Goal: Complete application form

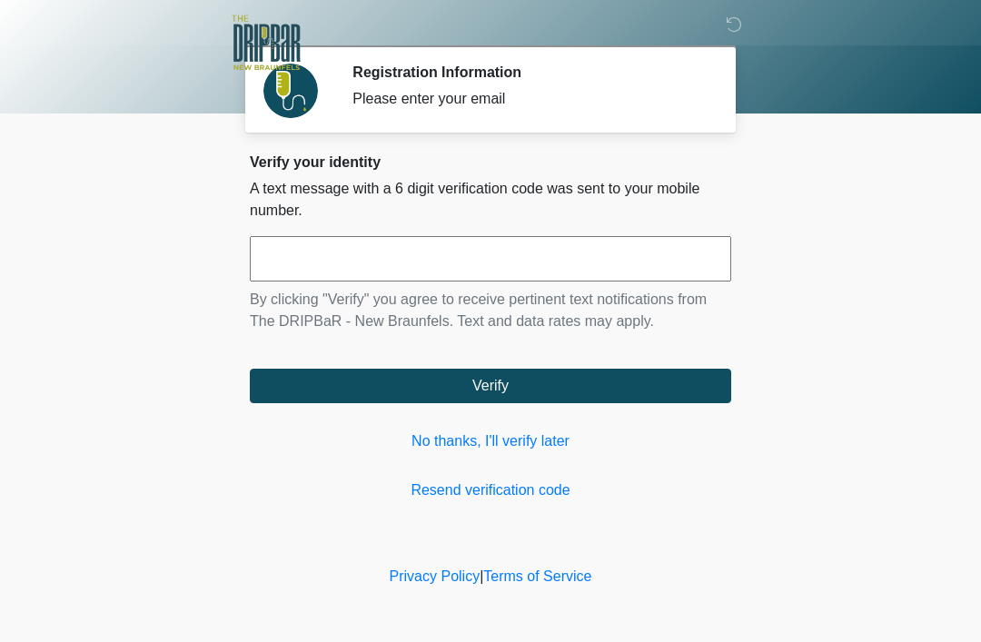
click at [630, 277] on input "text" at bounding box center [490, 258] width 481 height 45
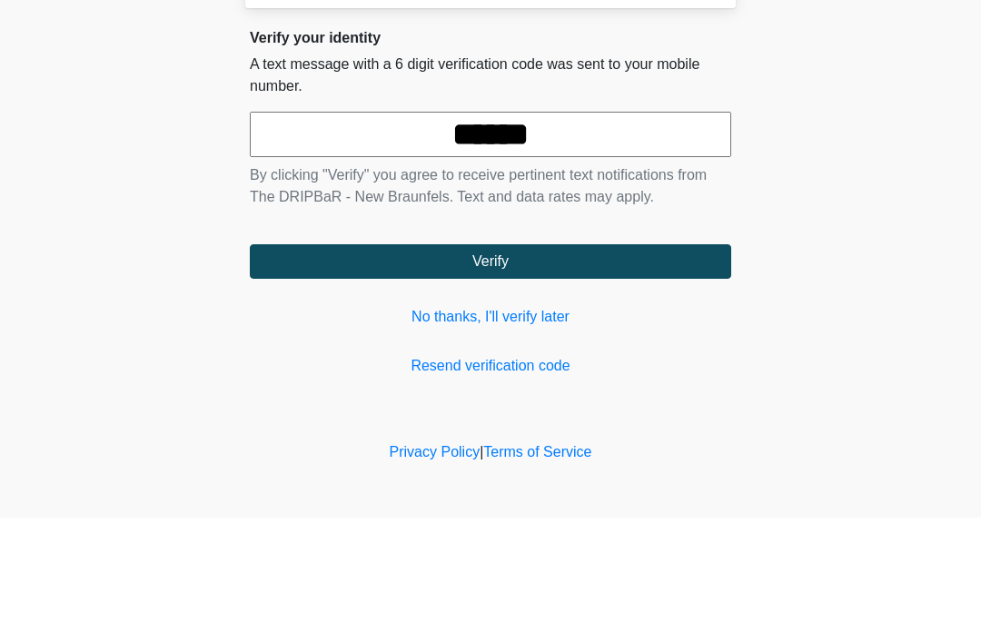
type input "******"
click at [657, 369] on button "Verify" at bounding box center [490, 386] width 481 height 35
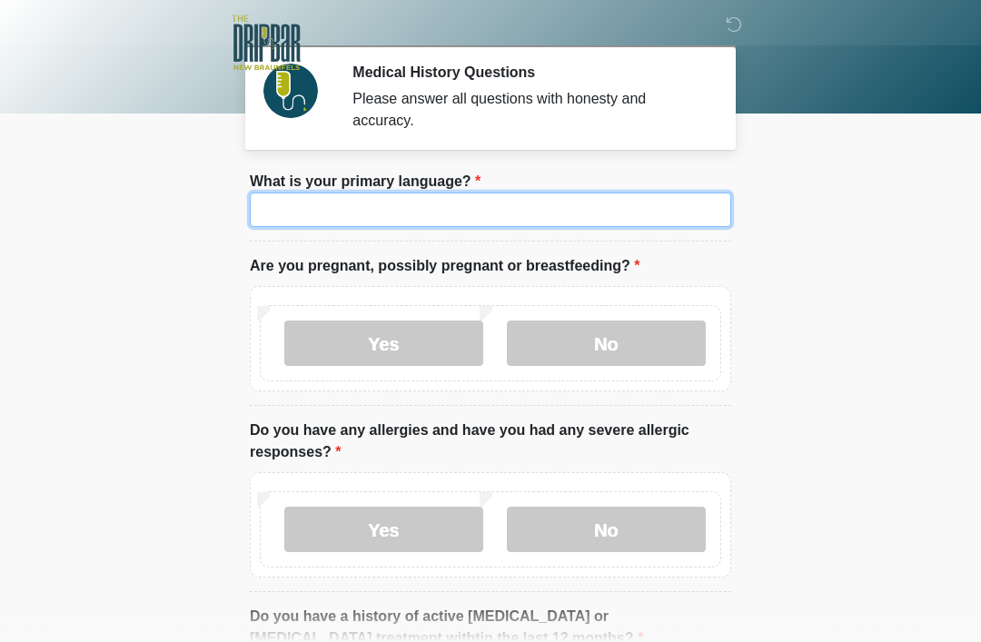
click at [651, 219] on input "What is your primary language?" at bounding box center [490, 210] width 481 height 35
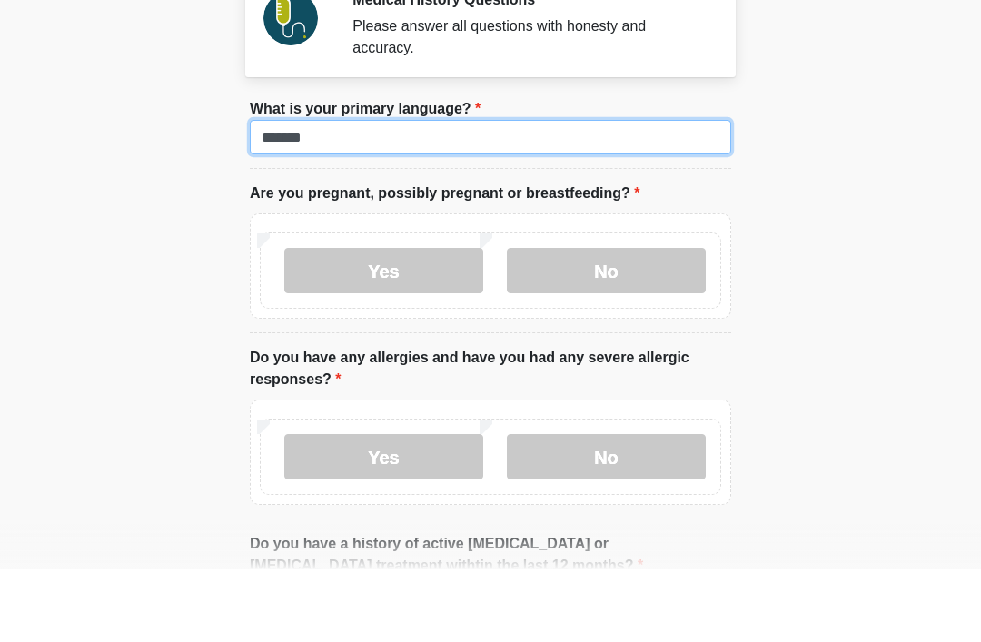
type input "*******"
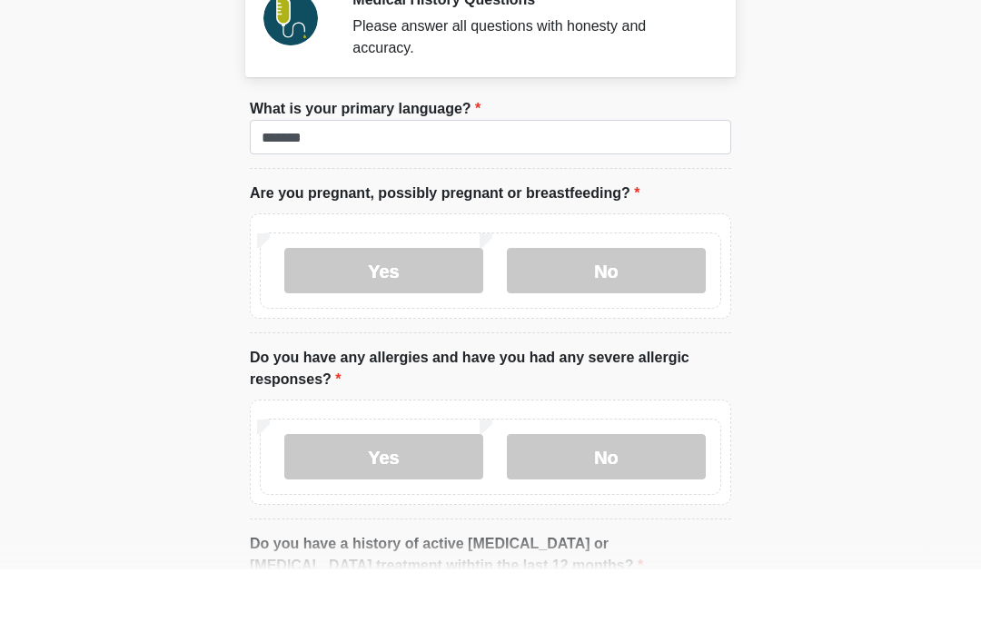
click at [648, 321] on label "No" at bounding box center [606, 343] width 199 height 45
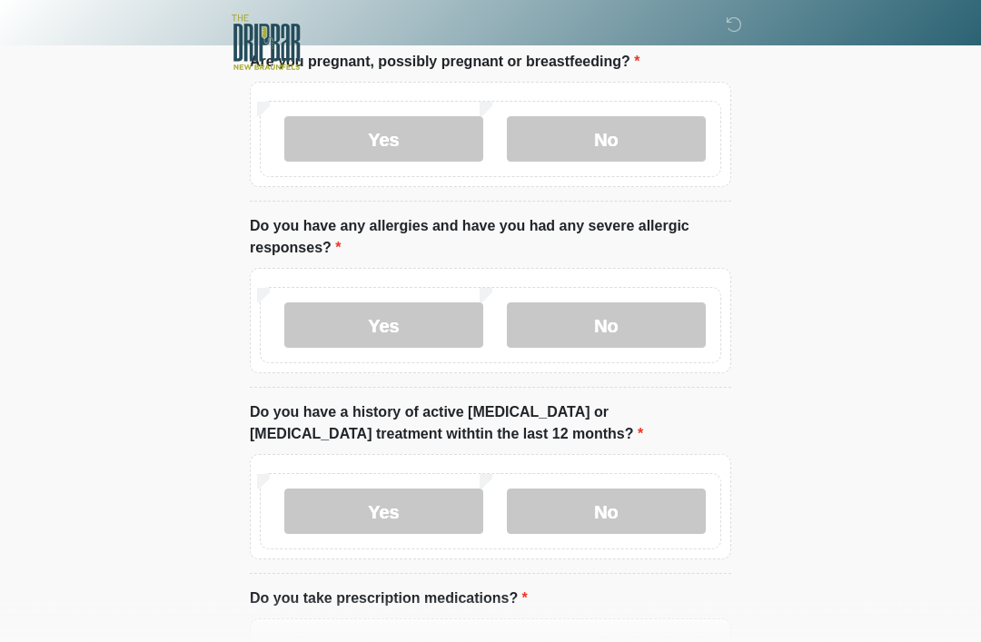
scroll to position [204, 0]
click at [431, 320] on label "Yes" at bounding box center [383, 324] width 199 height 45
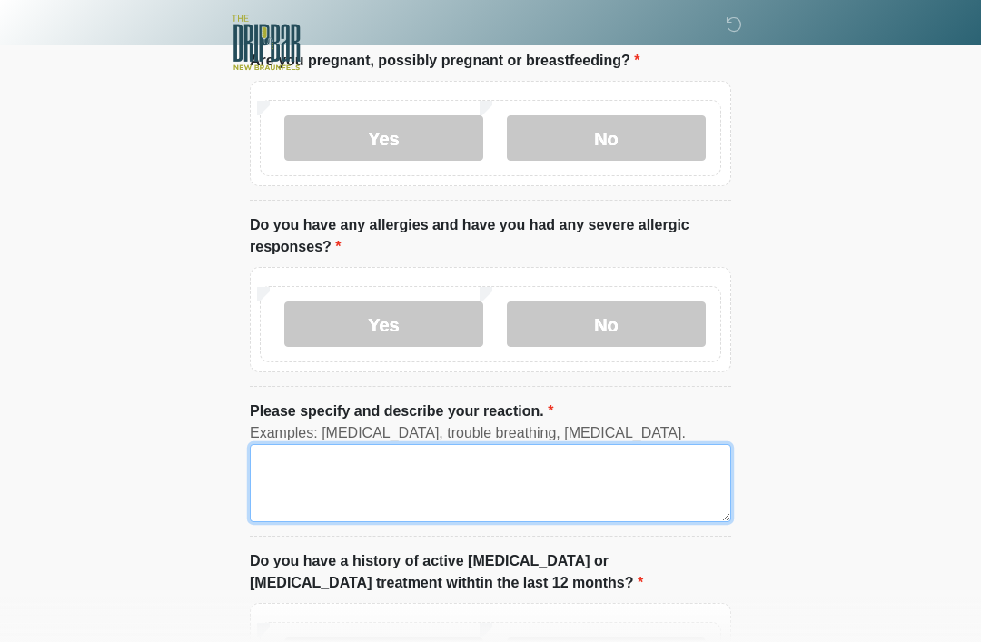
click at [586, 482] on textarea "Please specify and describe your reaction." at bounding box center [490, 483] width 481 height 78
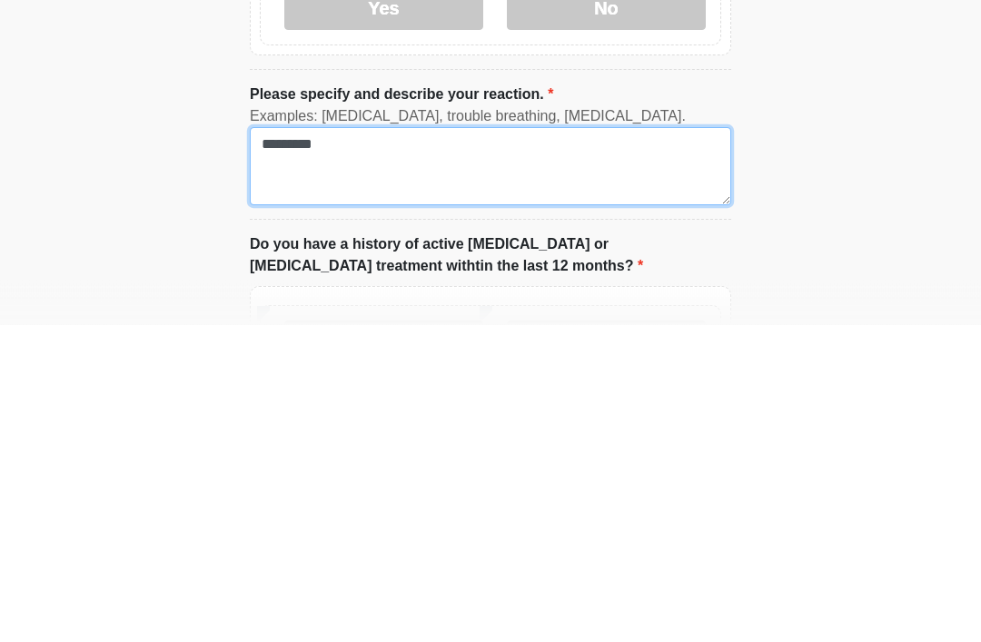
type textarea "*********"
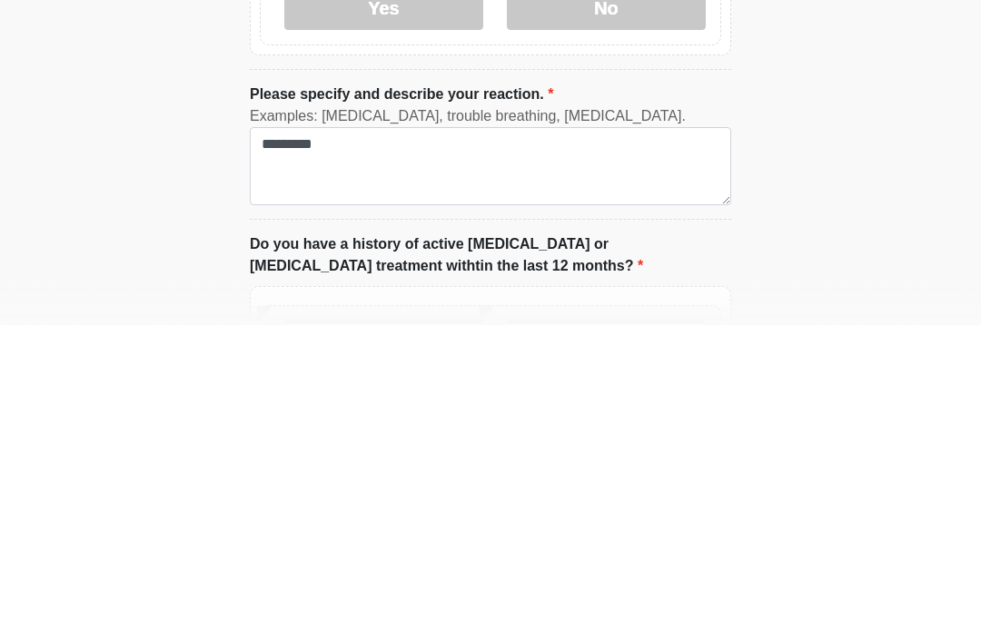
click at [930, 253] on html "‎ ‎ Medical History Questions Please answer all questions with honesty and accu…" at bounding box center [490, 117] width 981 height 642
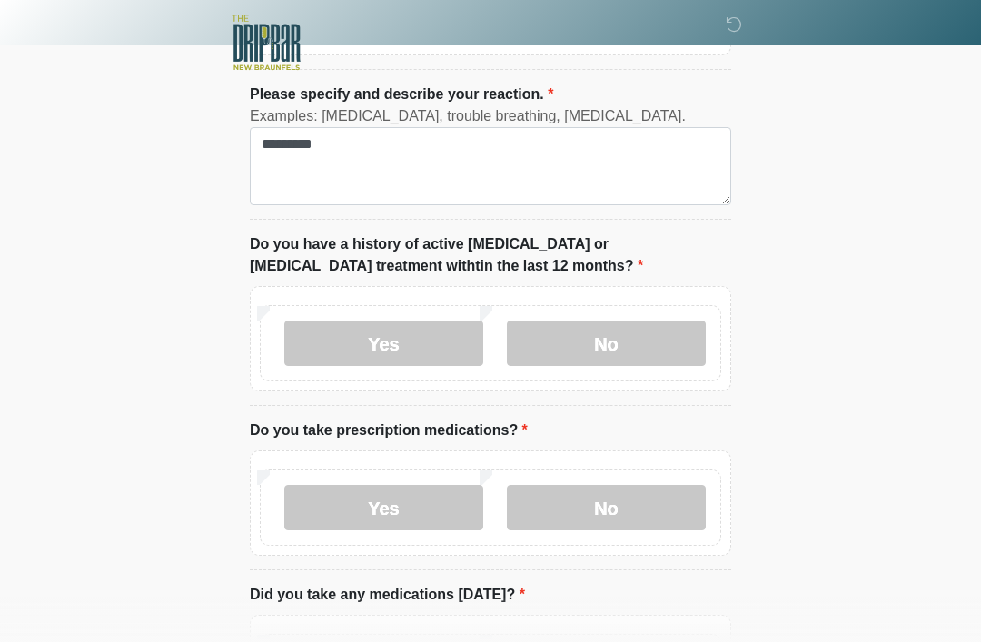
click at [654, 333] on label "No" at bounding box center [606, 343] width 199 height 45
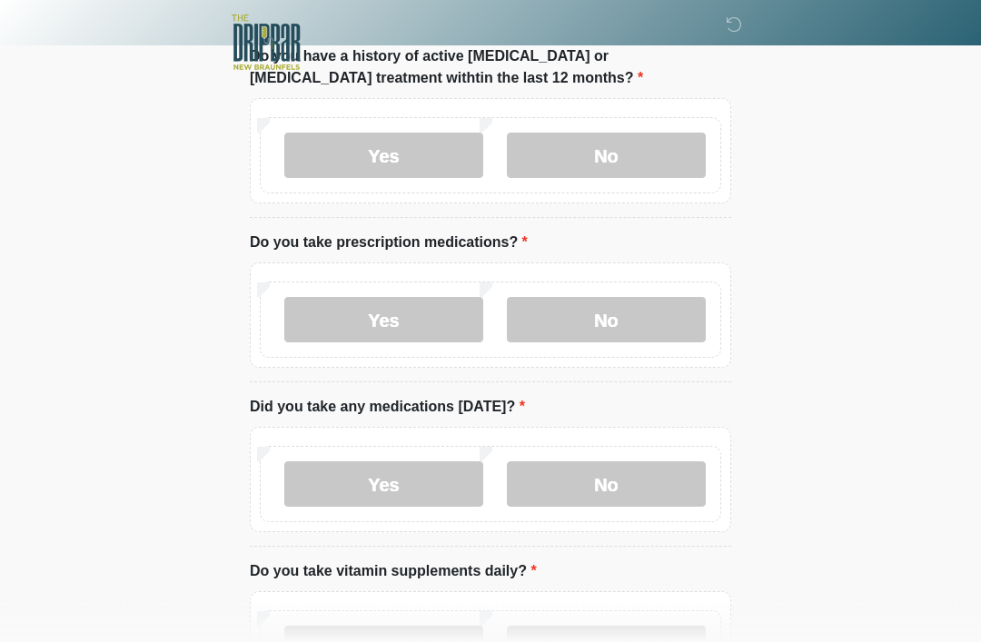
scroll to position [710, 0]
click at [674, 318] on label "No" at bounding box center [606, 319] width 199 height 45
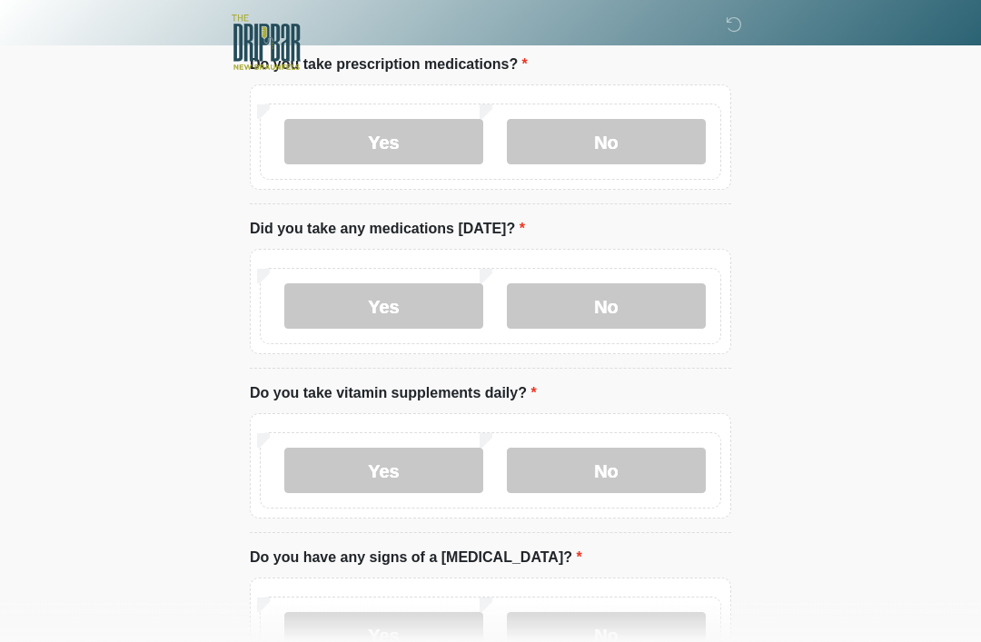
scroll to position [888, 0]
click at [659, 299] on label "No" at bounding box center [606, 305] width 199 height 45
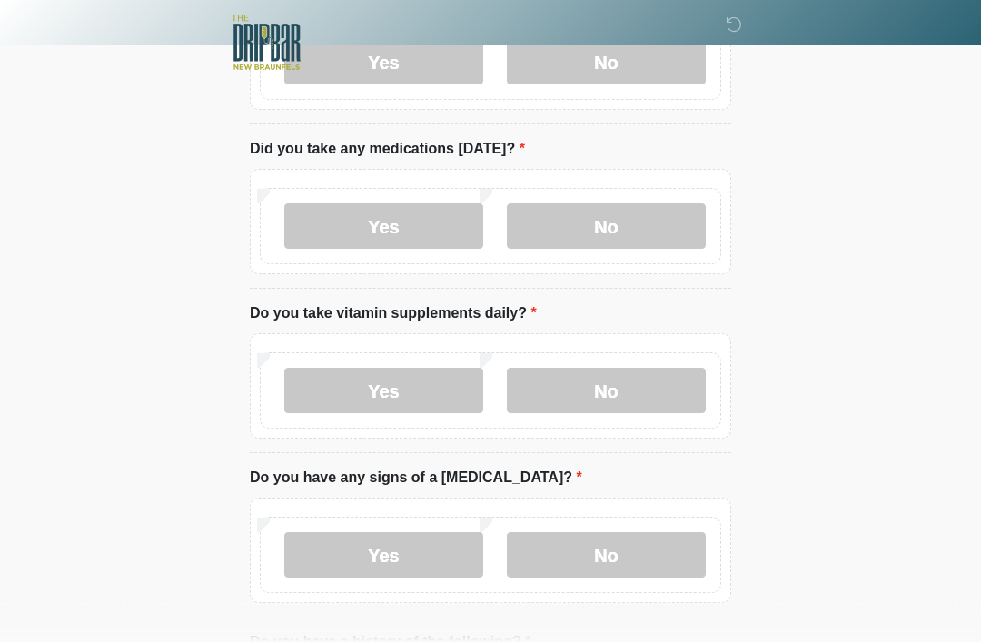
scroll to position [969, 0]
click at [426, 383] on label "Yes" at bounding box center [383, 389] width 199 height 45
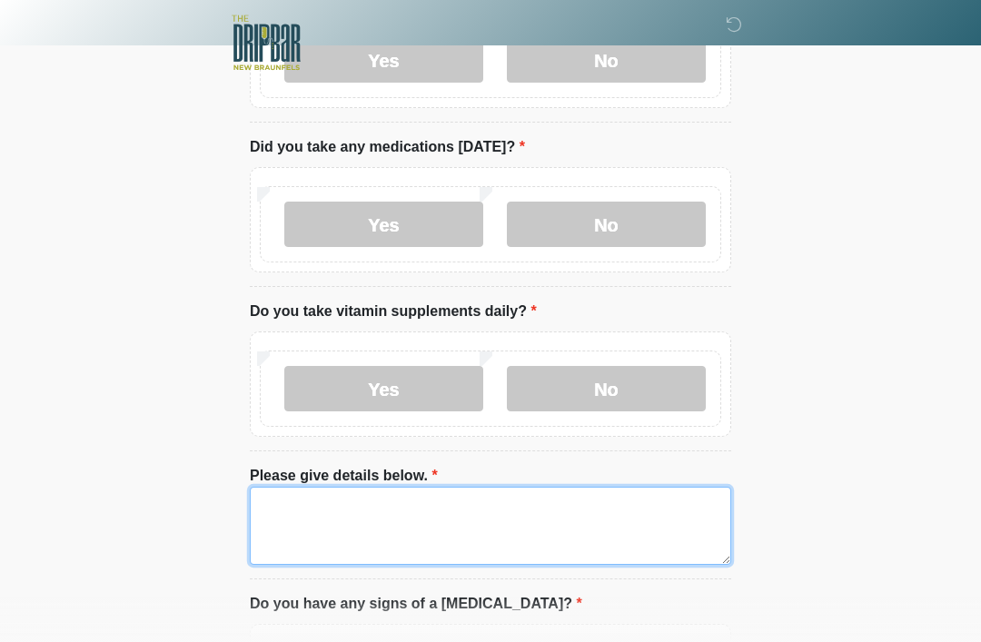
click at [649, 508] on textarea "Please give details below." at bounding box center [490, 526] width 481 height 78
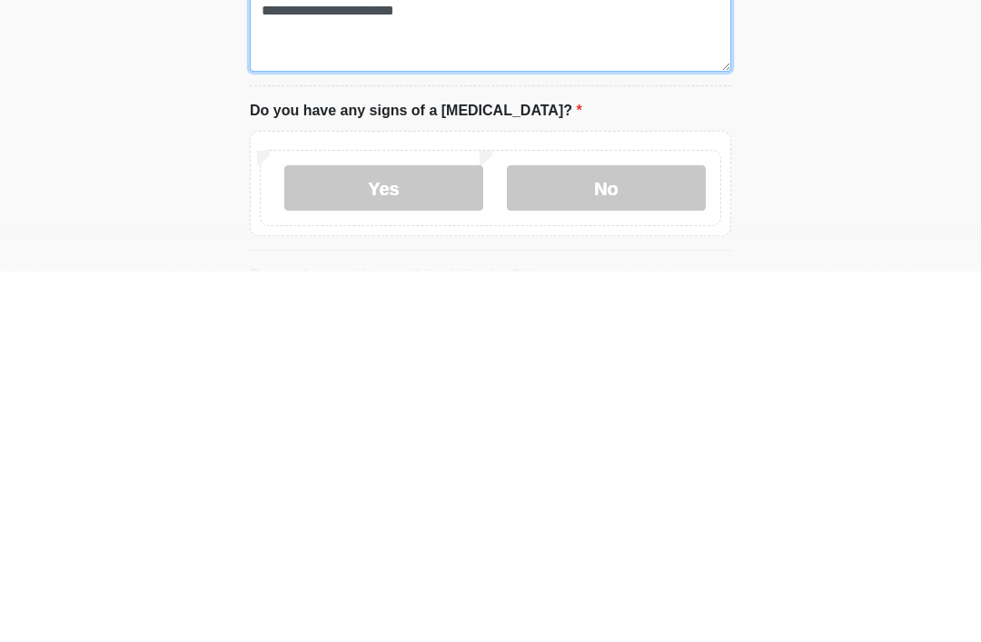
scroll to position [1100, 0]
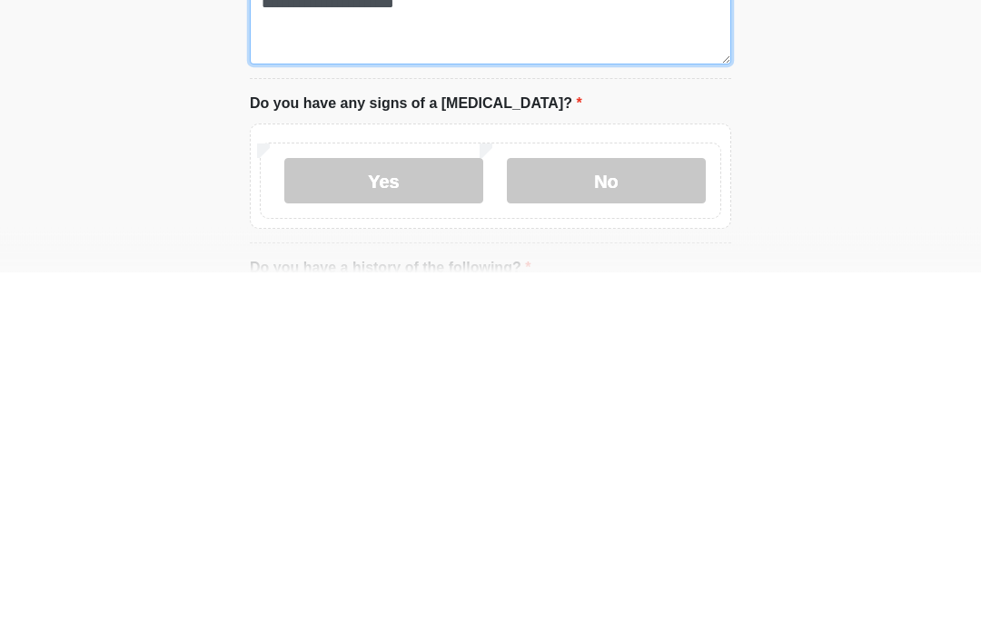
type textarea "**********"
click at [646, 529] on label "No" at bounding box center [606, 551] width 199 height 45
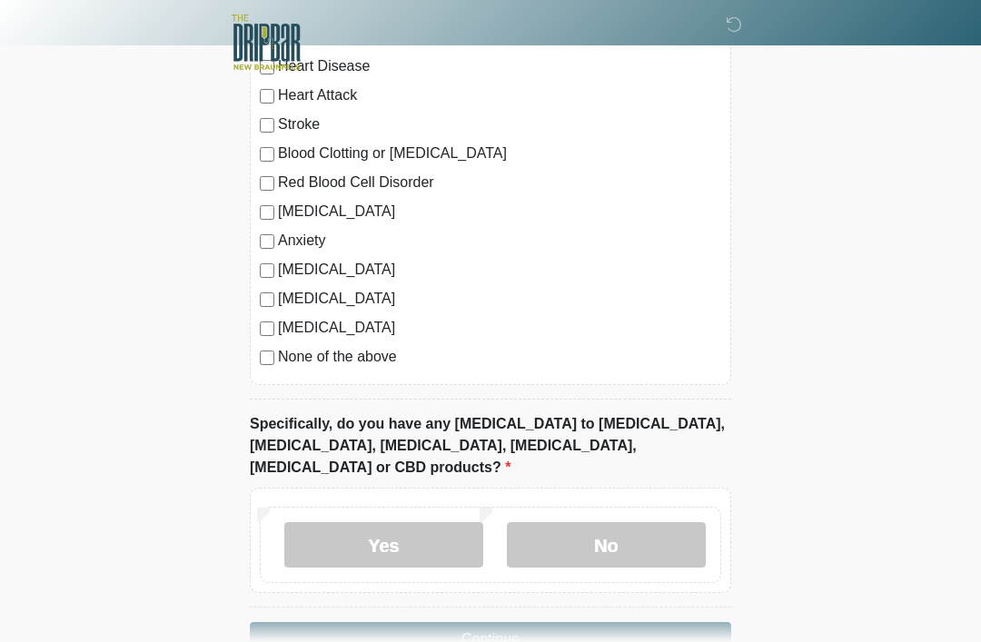
scroll to position [1791, 0]
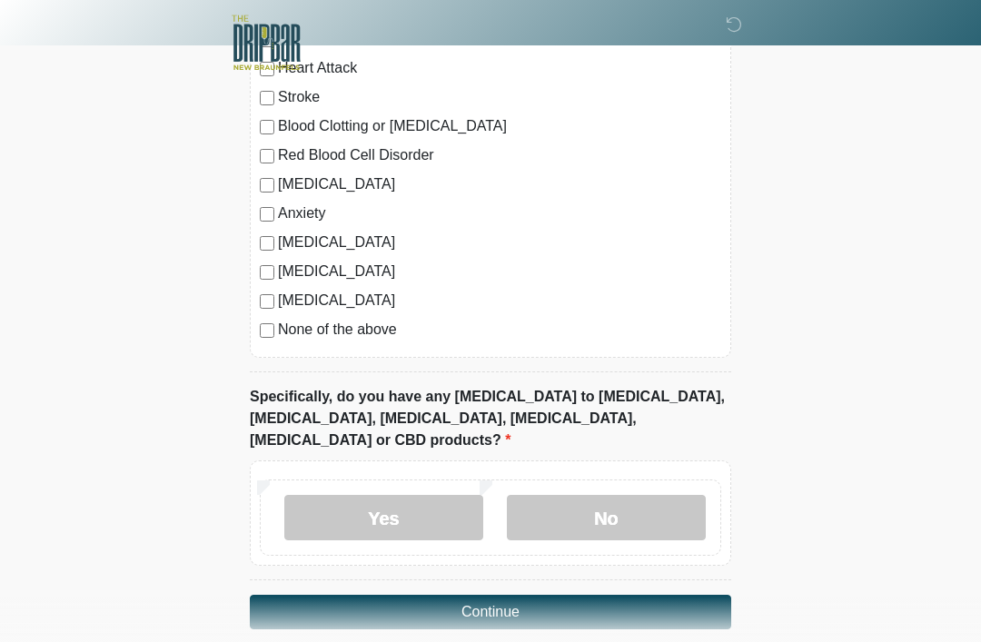
click at [639, 495] on label "No" at bounding box center [606, 517] width 199 height 45
click at [653, 599] on button "Continue" at bounding box center [490, 612] width 481 height 35
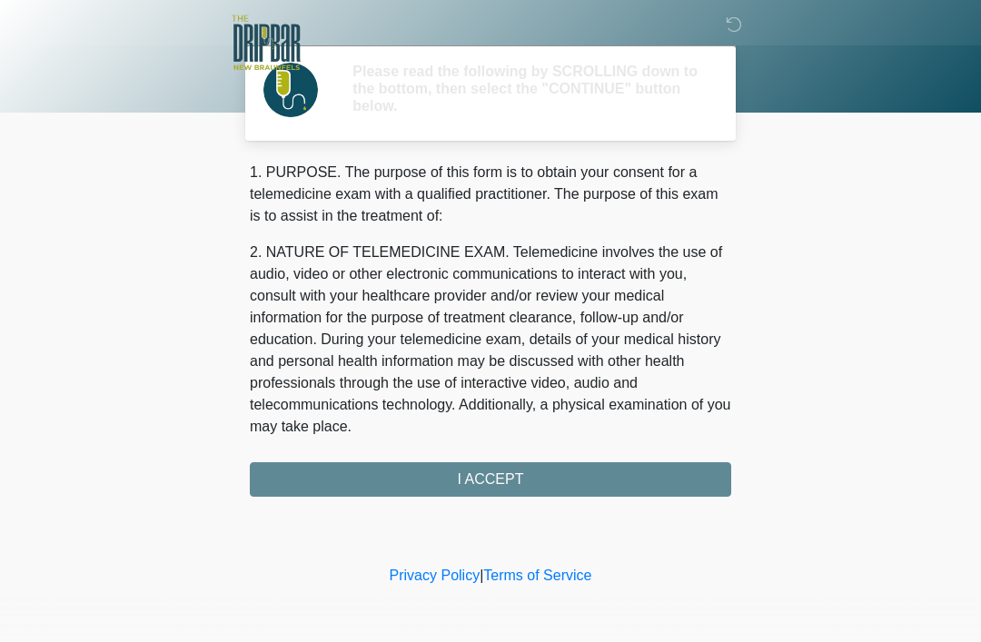
scroll to position [0, 0]
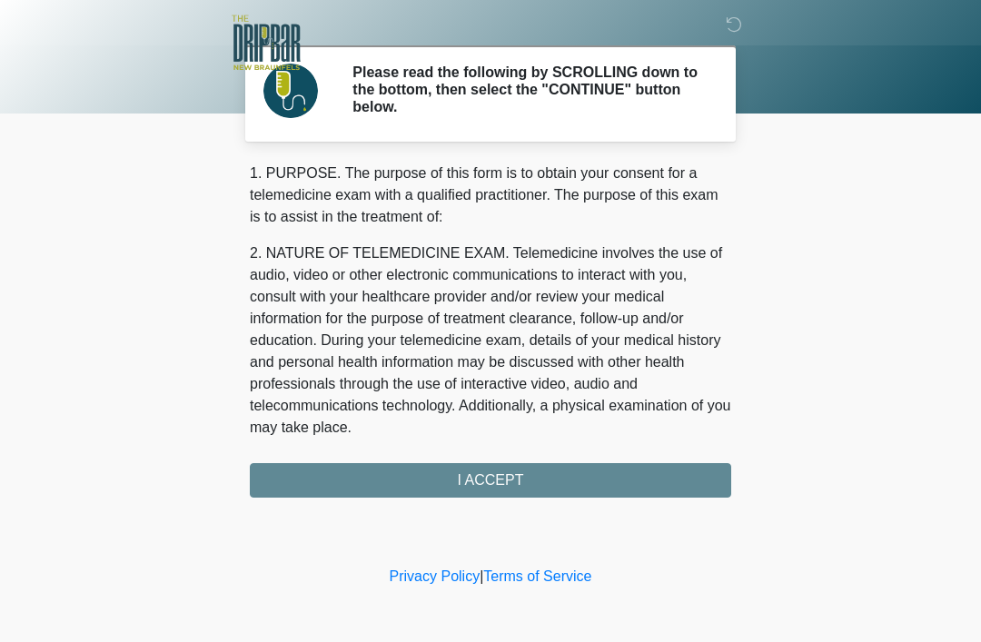
click at [645, 488] on div "1. PURPOSE. The purpose of this form is to obtain your consent for a telemedici…" at bounding box center [490, 330] width 481 height 335
click at [623, 486] on div "1. PURPOSE. The purpose of this form is to obtain your consent for a telemedici…" at bounding box center [490, 330] width 481 height 335
click at [675, 477] on div "1. PURPOSE. The purpose of this form is to obtain your consent for a telemedici…" at bounding box center [490, 330] width 481 height 335
click at [507, 489] on div "1. PURPOSE. The purpose of this form is to obtain your consent for a telemedici…" at bounding box center [490, 330] width 481 height 335
click at [504, 485] on div "1. PURPOSE. The purpose of this form is to obtain your consent for a telemedici…" at bounding box center [490, 330] width 481 height 335
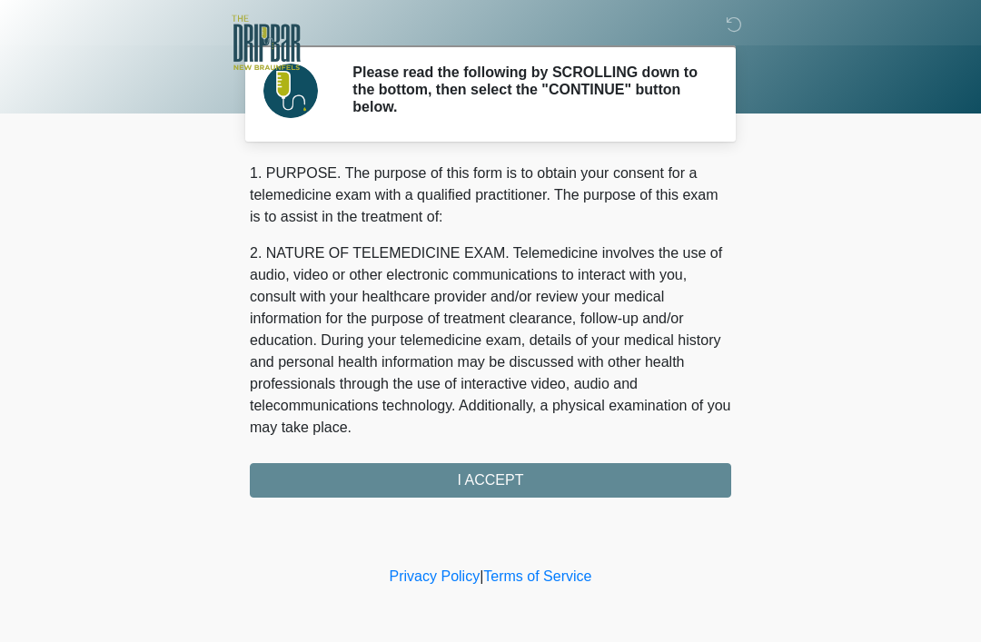
click at [493, 484] on div "1. PURPOSE. The purpose of this form is to obtain your consent for a telemedici…" at bounding box center [490, 330] width 481 height 335
click at [492, 483] on div "1. PURPOSE. The purpose of this form is to obtain your consent for a telemedici…" at bounding box center [490, 330] width 481 height 335
click at [498, 501] on div "‎ ‎ Please read the following by SCROLLING down to the bottom, then select the …" at bounding box center [490, 281] width 545 height 526
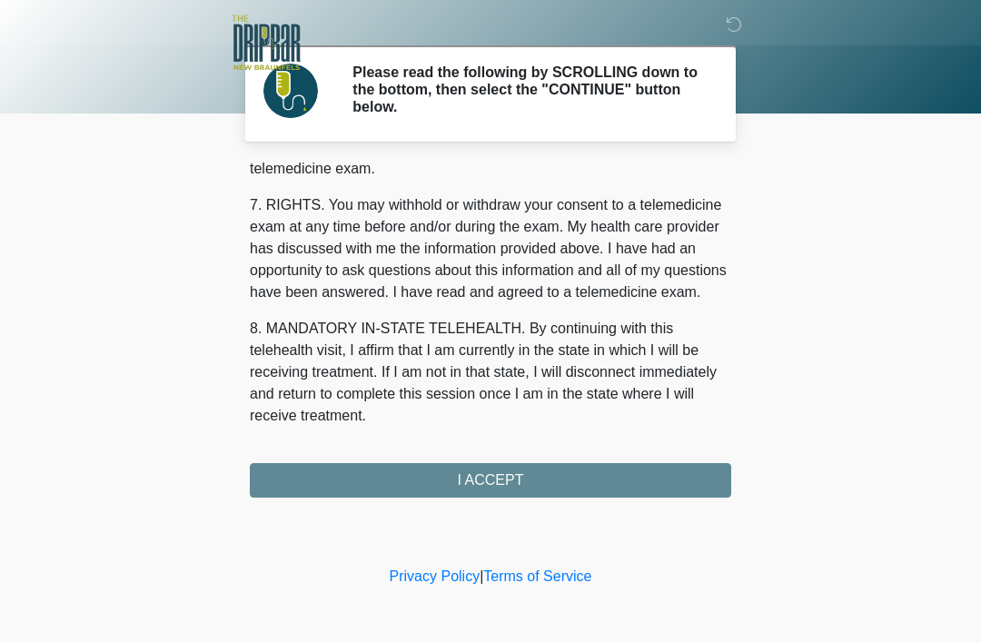
click at [594, 490] on div "1. PURPOSE. The purpose of this form is to obtain your consent for a telemedici…" at bounding box center [490, 330] width 481 height 335
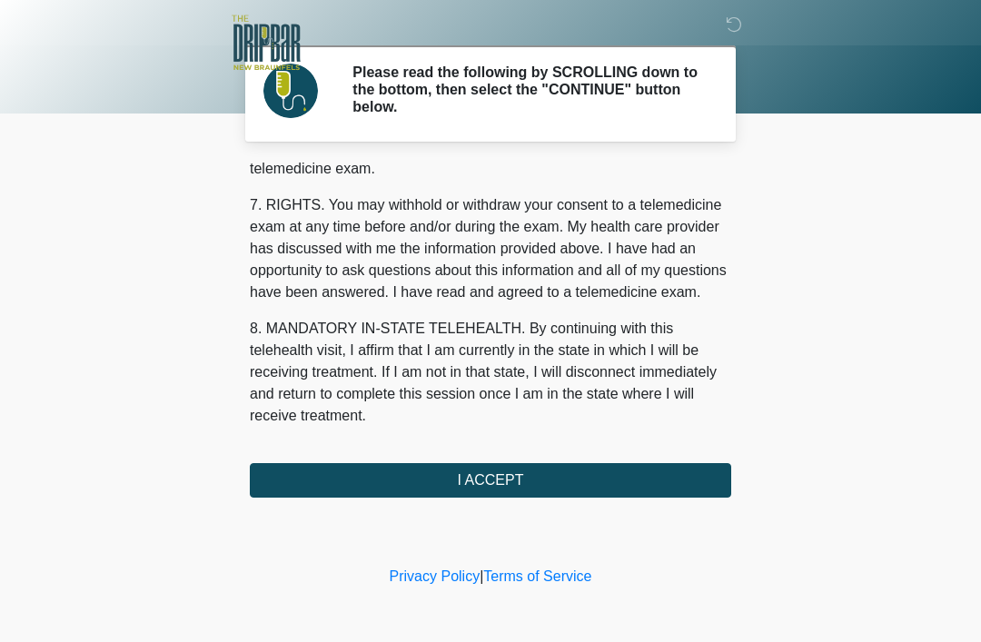
click at [673, 471] on button "I ACCEPT" at bounding box center [490, 480] width 481 height 35
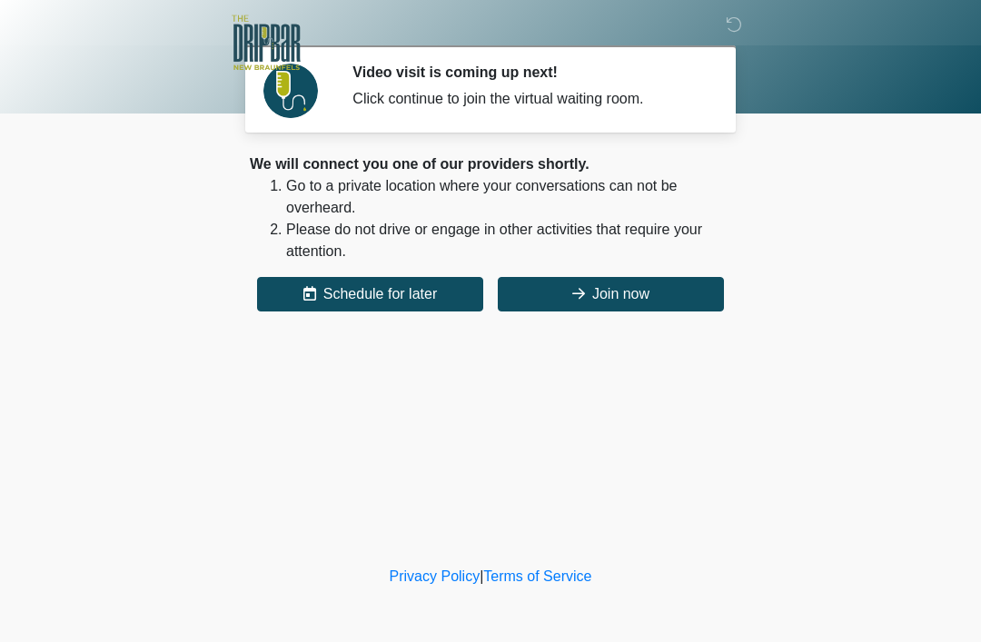
click at [678, 294] on button "Join now" at bounding box center [611, 294] width 226 height 35
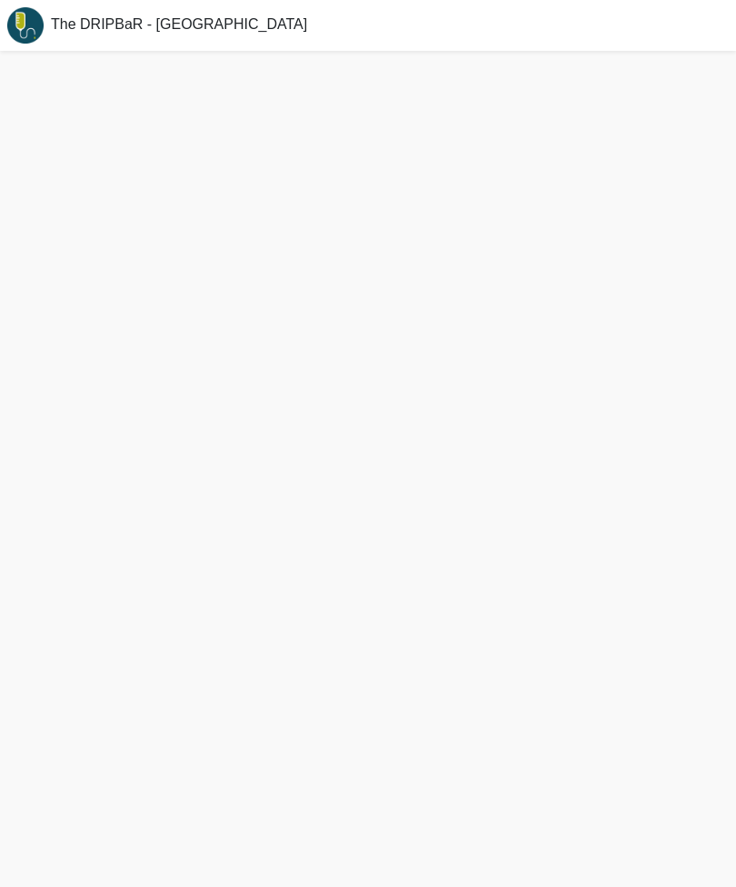
click at [99, 17] on span "The DRIPBaR - [GEOGRAPHIC_DATA]" at bounding box center [179, 23] width 256 height 15
click at [16, 28] on img at bounding box center [25, 25] width 51 height 51
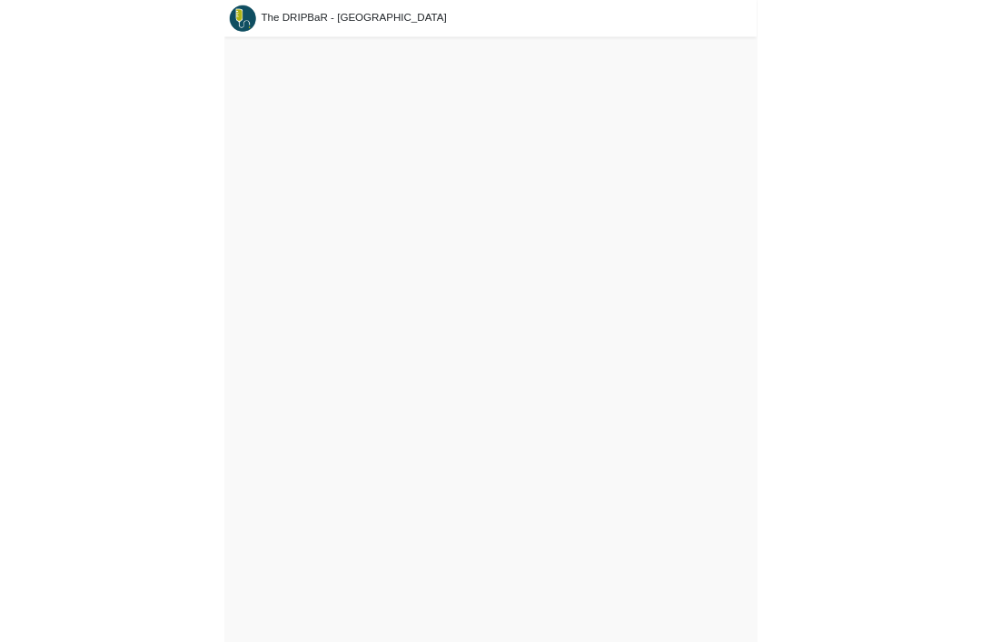
scroll to position [64, 0]
